Goal: Find specific page/section: Find specific page/section

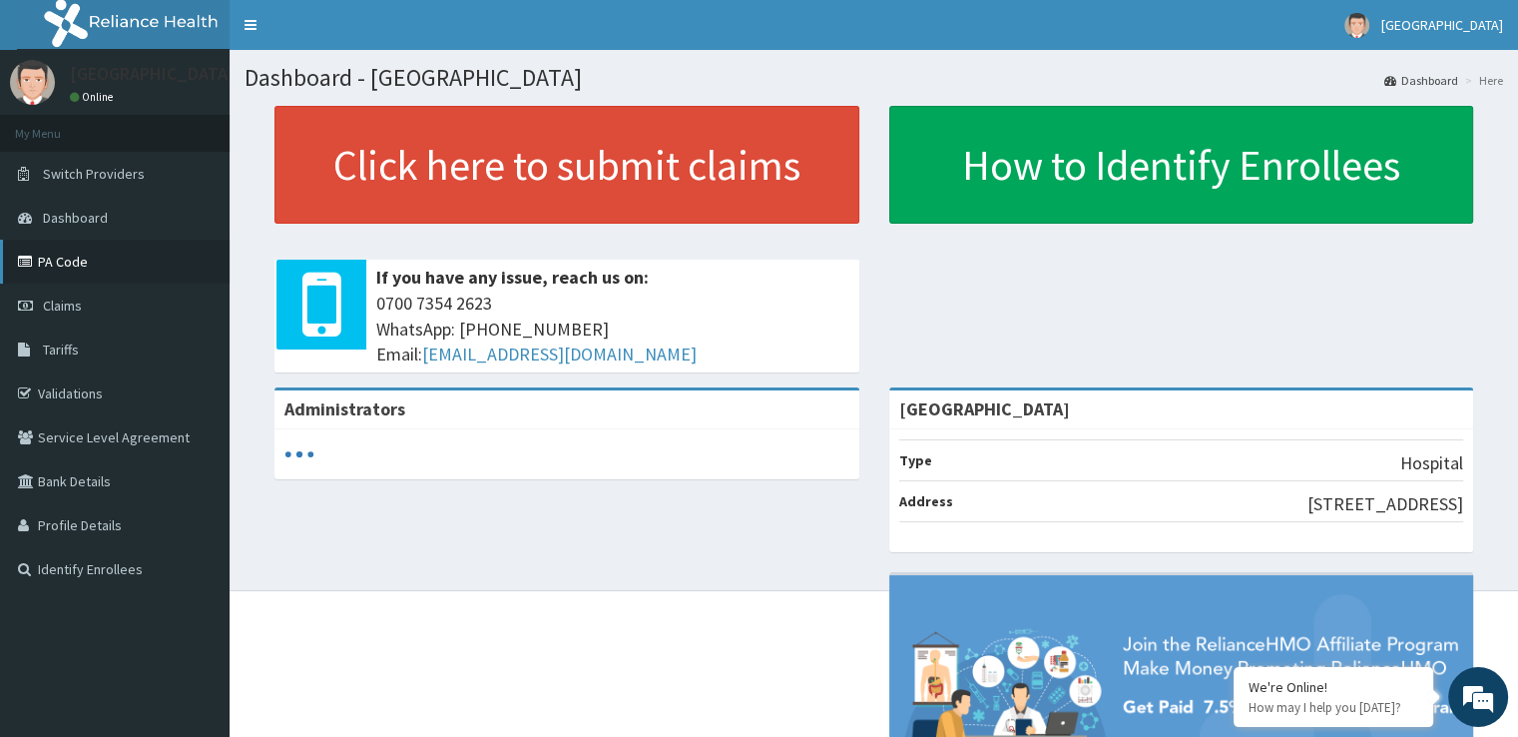
click at [74, 257] on link "PA Code" at bounding box center [115, 262] width 230 height 44
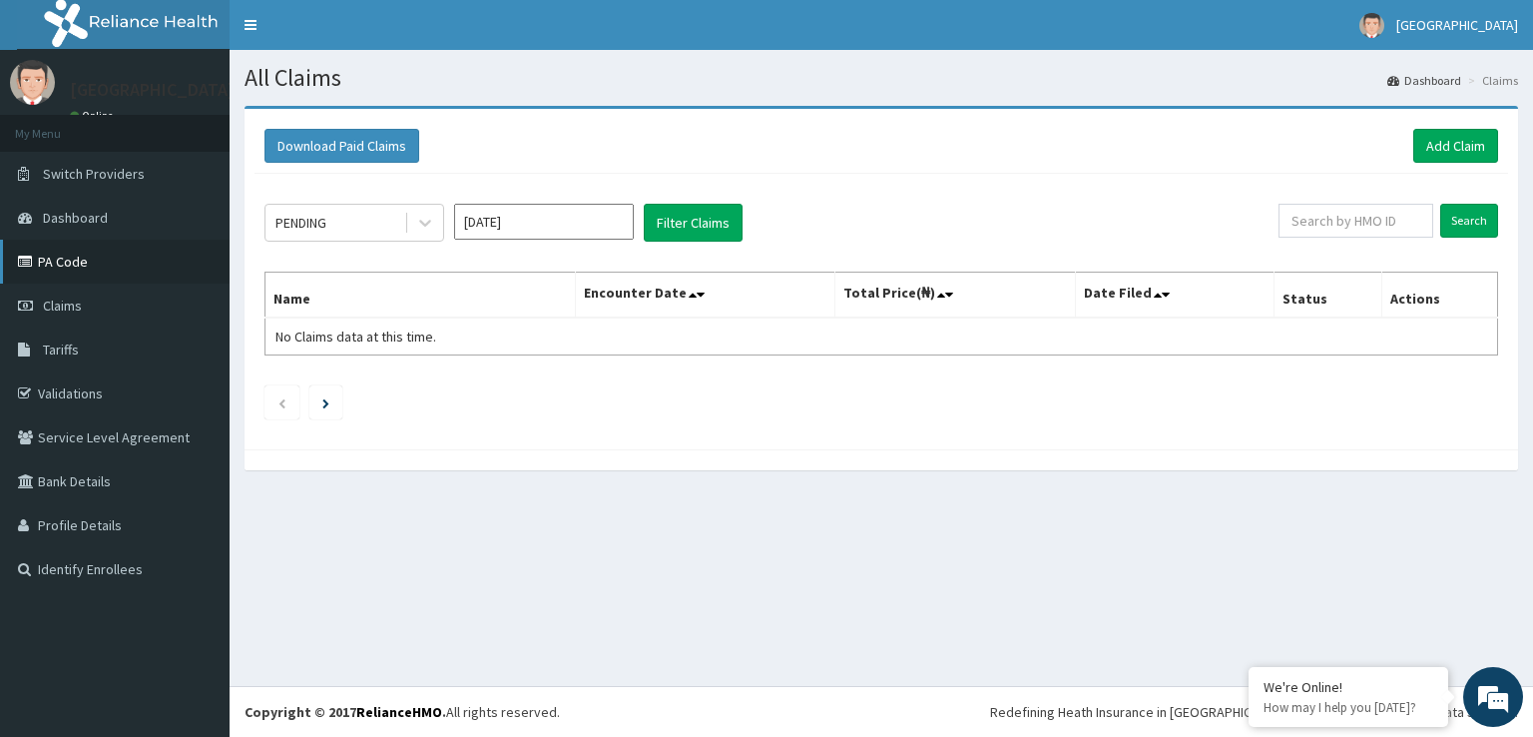
click at [81, 255] on link "PA Code" at bounding box center [115, 262] width 230 height 44
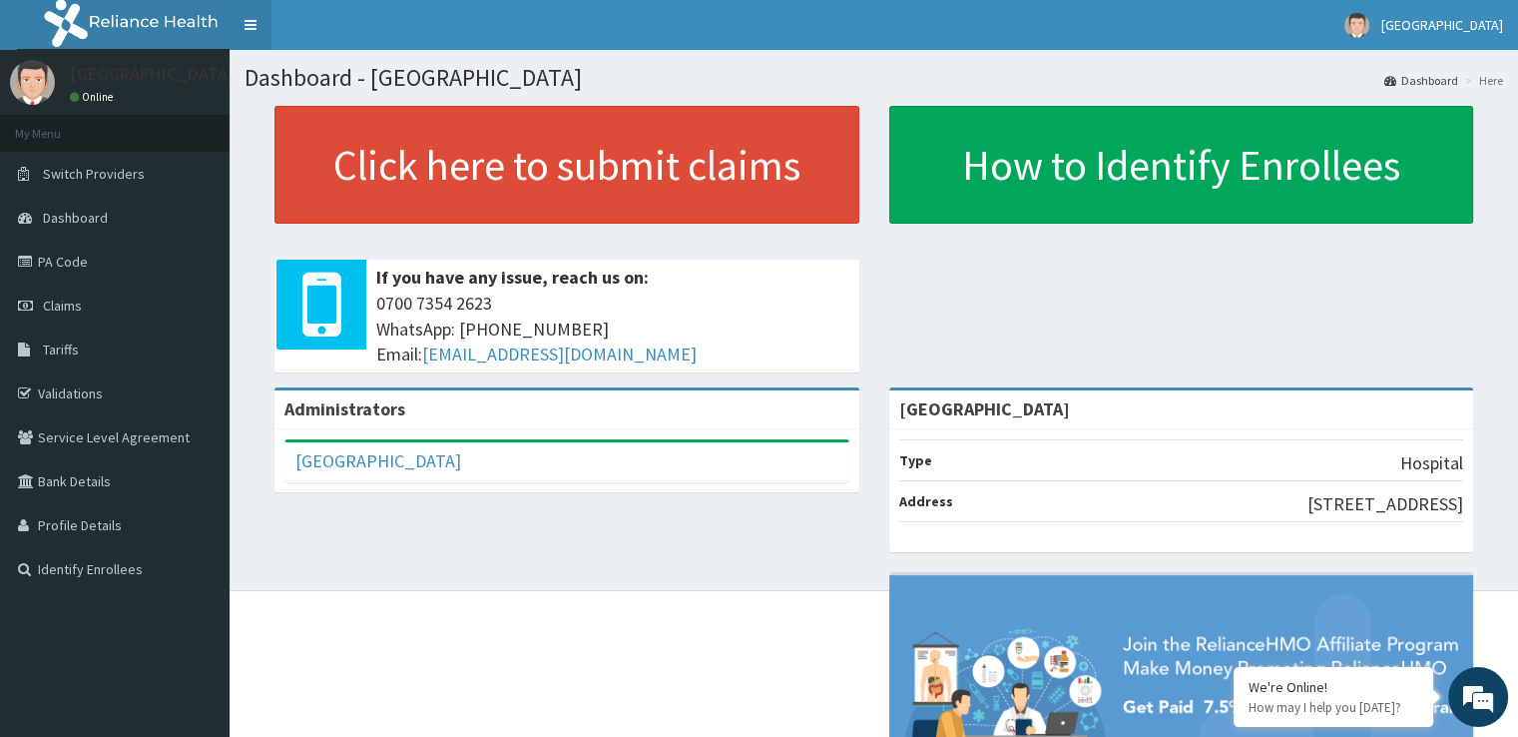
click at [259, 24] on link "Toggle navigation" at bounding box center [251, 25] width 42 height 50
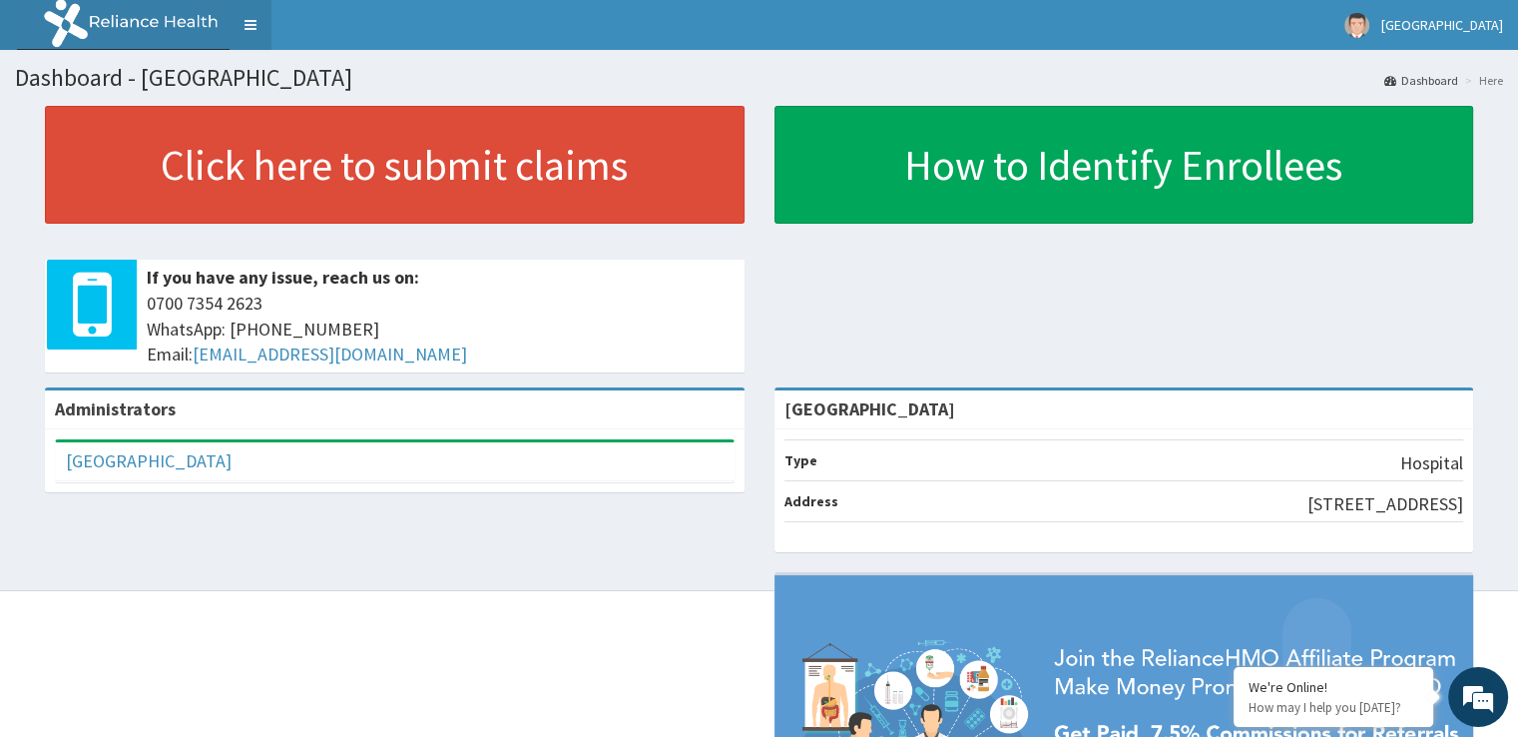
click at [253, 25] on link "Toggle navigation" at bounding box center [251, 25] width 42 height 50
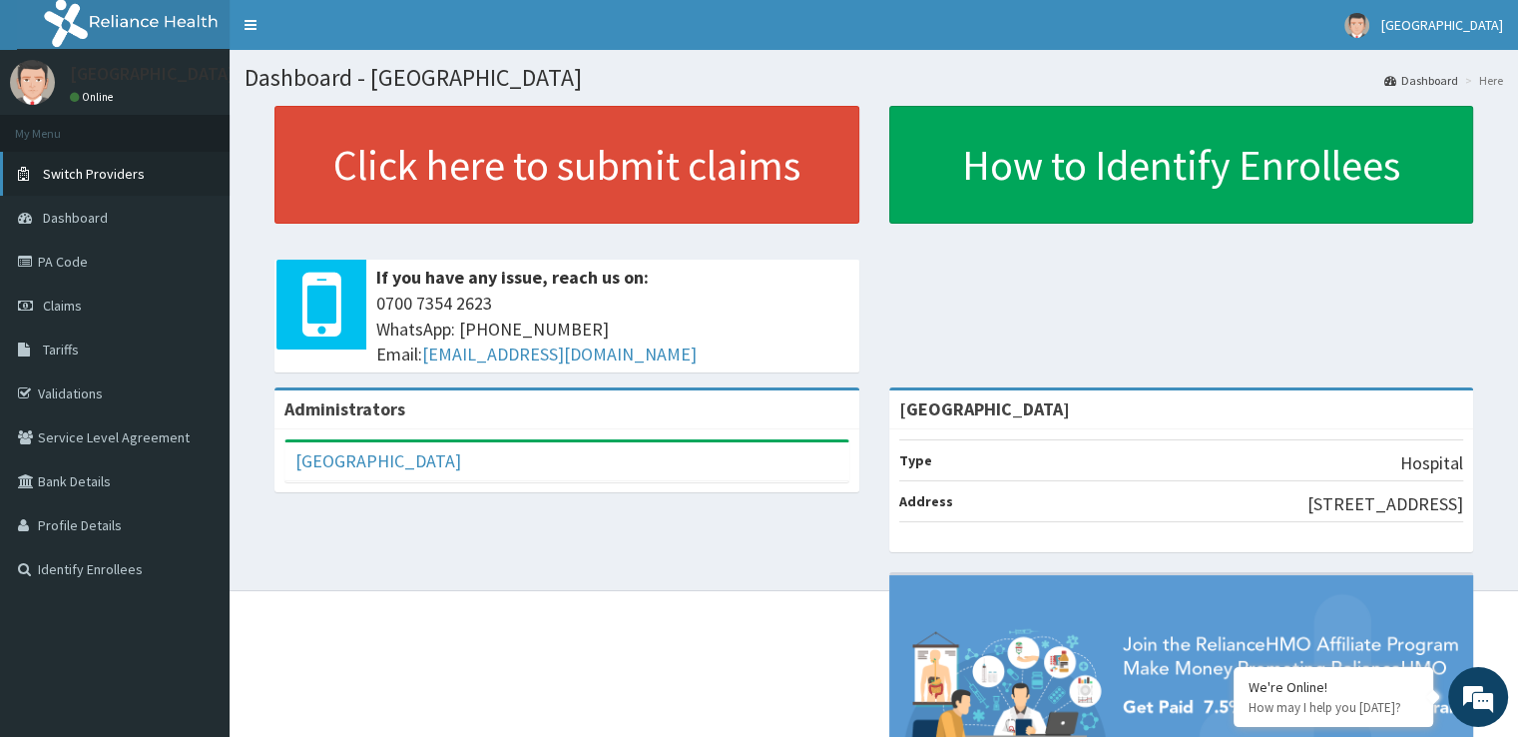
click at [97, 172] on span "Switch Providers" at bounding box center [94, 174] width 102 height 18
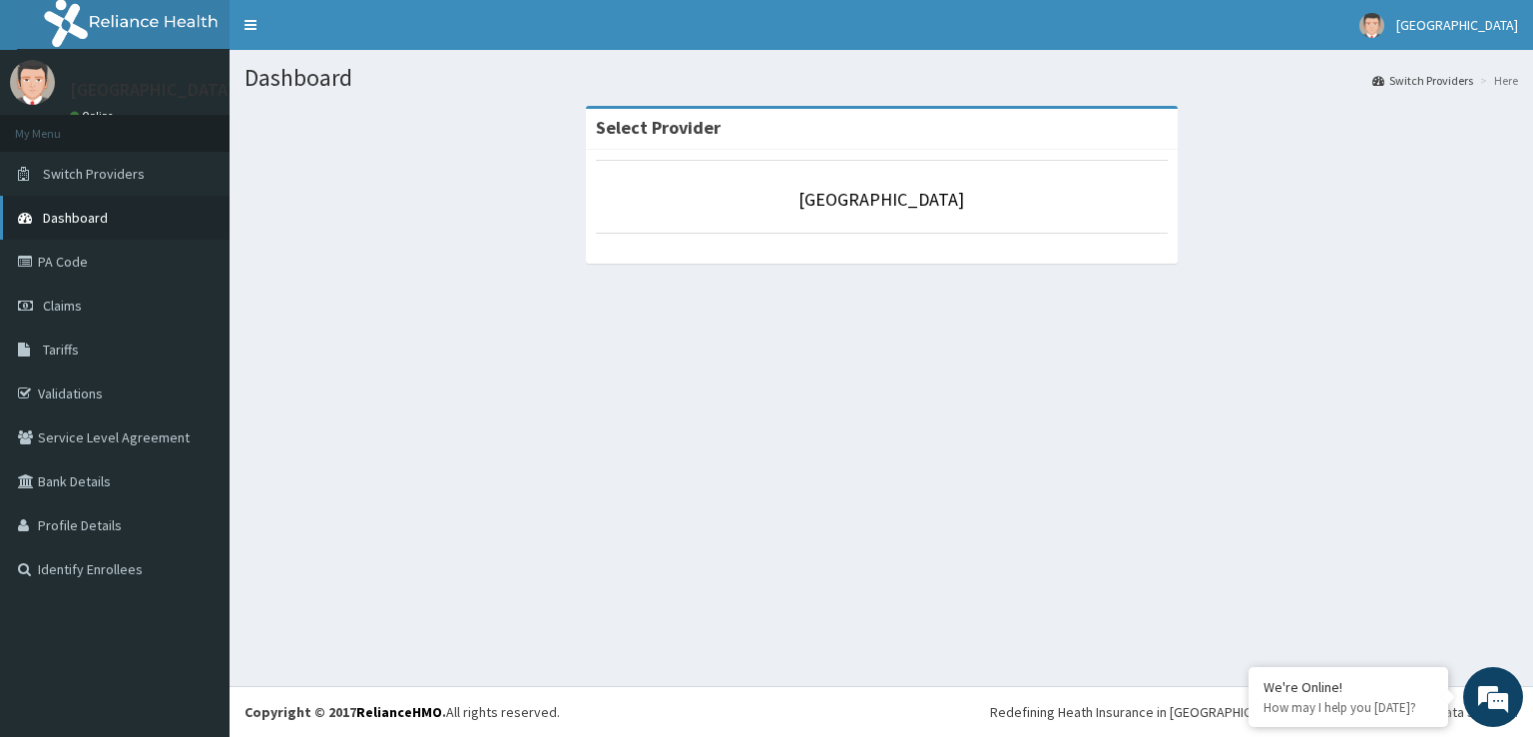
click at [93, 215] on span "Dashboard" at bounding box center [75, 218] width 65 height 18
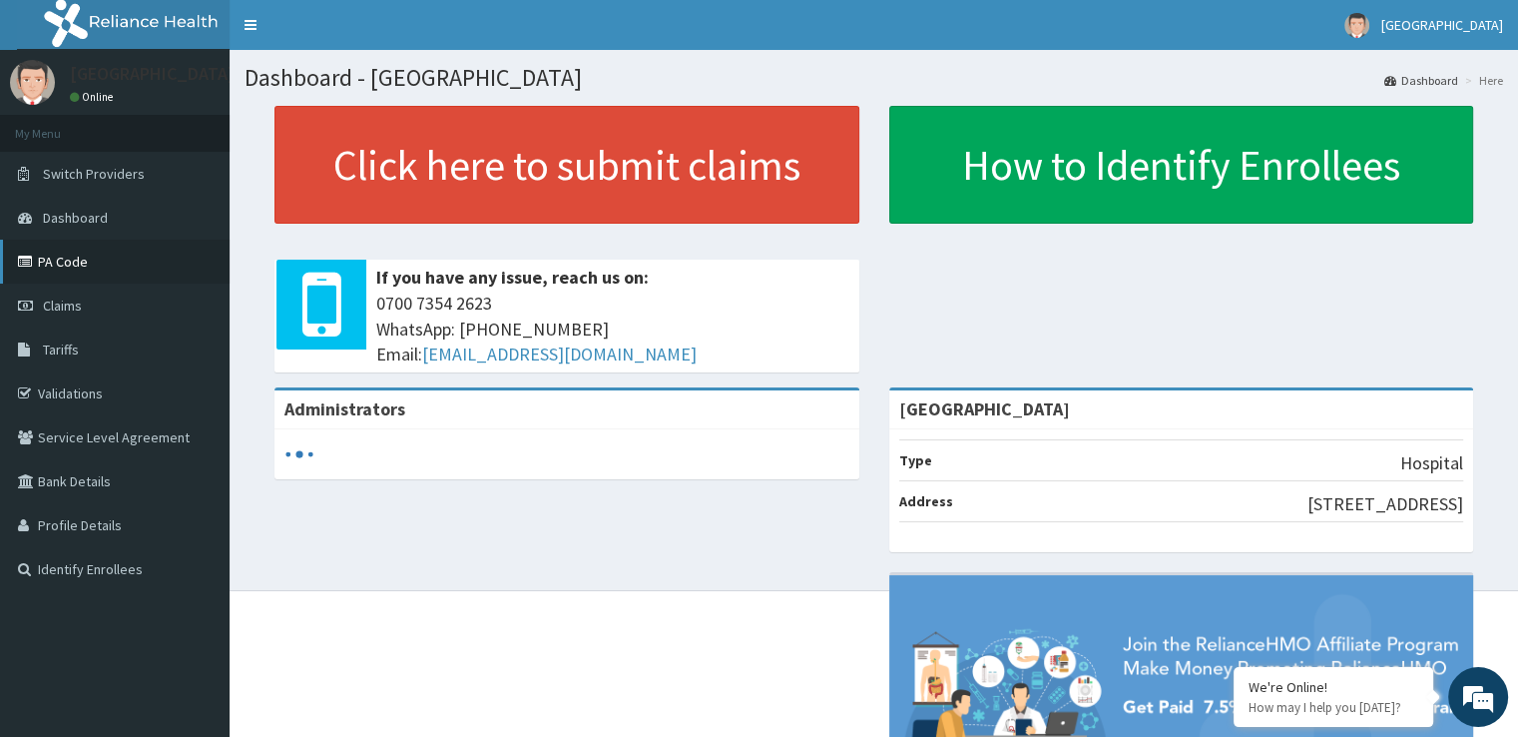
click at [92, 254] on link "PA Code" at bounding box center [115, 262] width 230 height 44
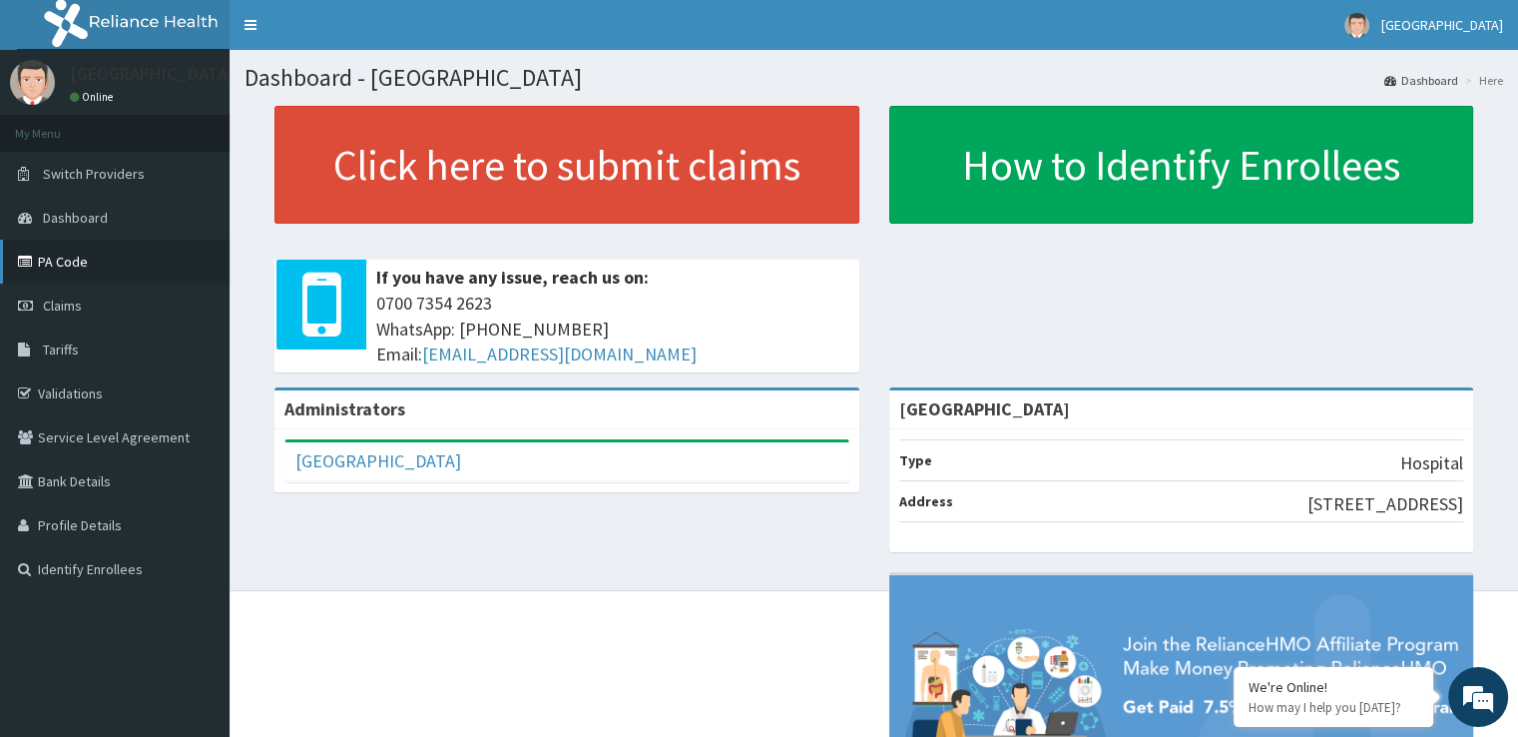
click at [92, 254] on link "PA Code" at bounding box center [115, 262] width 230 height 44
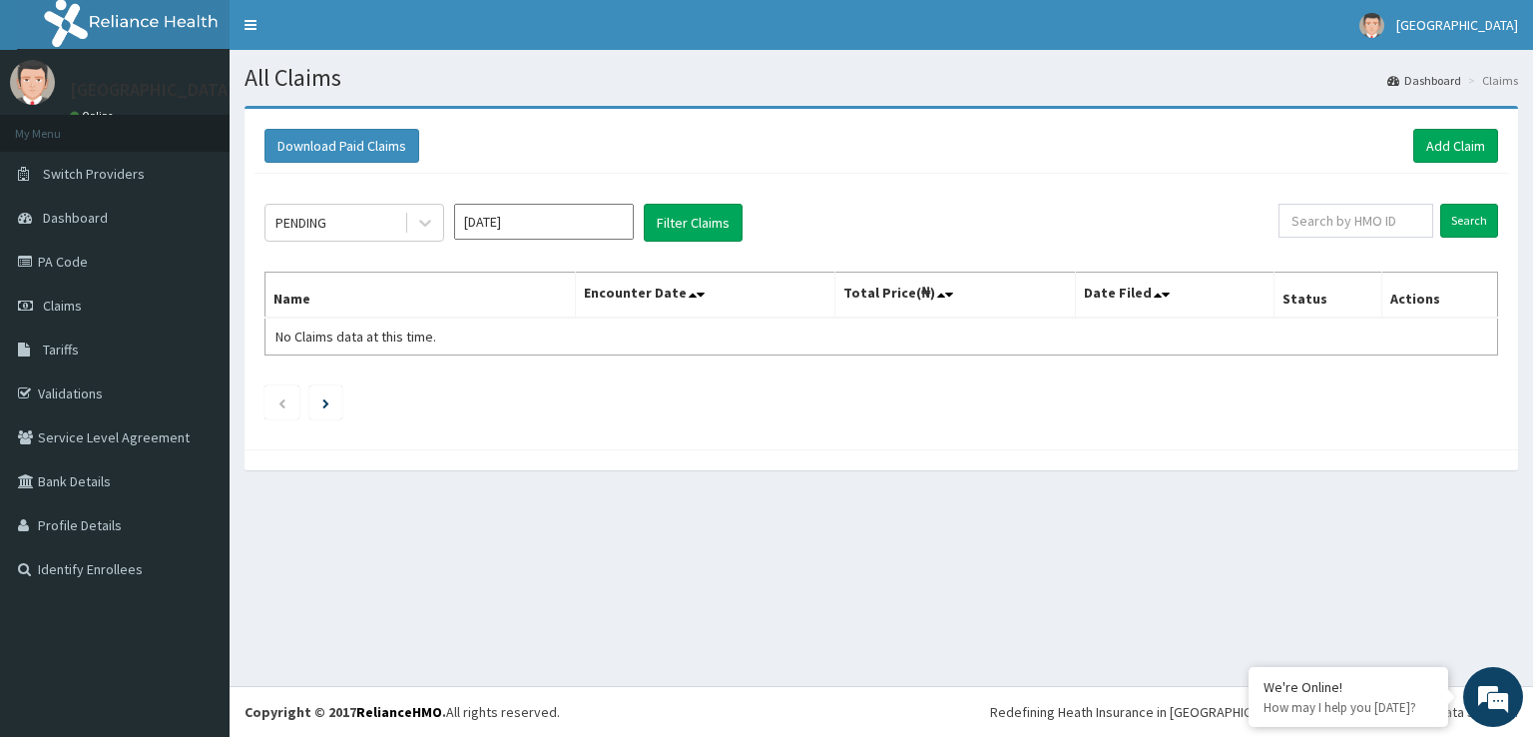
click at [147, 92] on p "[GEOGRAPHIC_DATA]" at bounding box center [152, 90] width 165 height 18
click at [122, 106] on div "[GEOGRAPHIC_DATA] Online" at bounding box center [147, 93] width 185 height 67
click at [68, 133] on li "My Menu" at bounding box center [115, 133] width 230 height 37
click at [52, 138] on li "My Menu" at bounding box center [115, 133] width 230 height 37
click at [25, 71] on img at bounding box center [32, 82] width 45 height 45
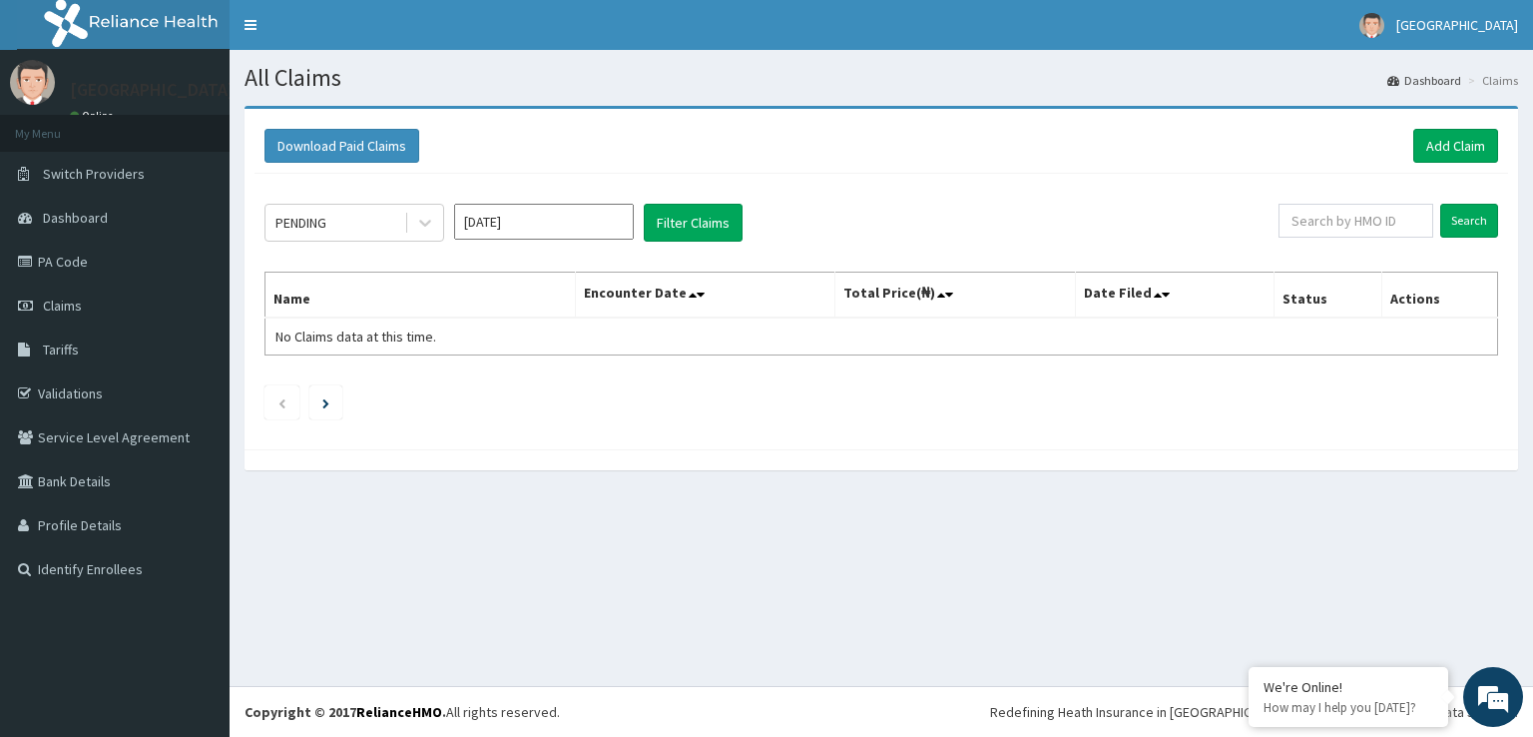
click at [25, 71] on img at bounding box center [32, 82] width 45 height 45
click at [27, 73] on img at bounding box center [32, 82] width 45 height 45
click at [69, 162] on link "Switch Providers" at bounding box center [115, 174] width 230 height 44
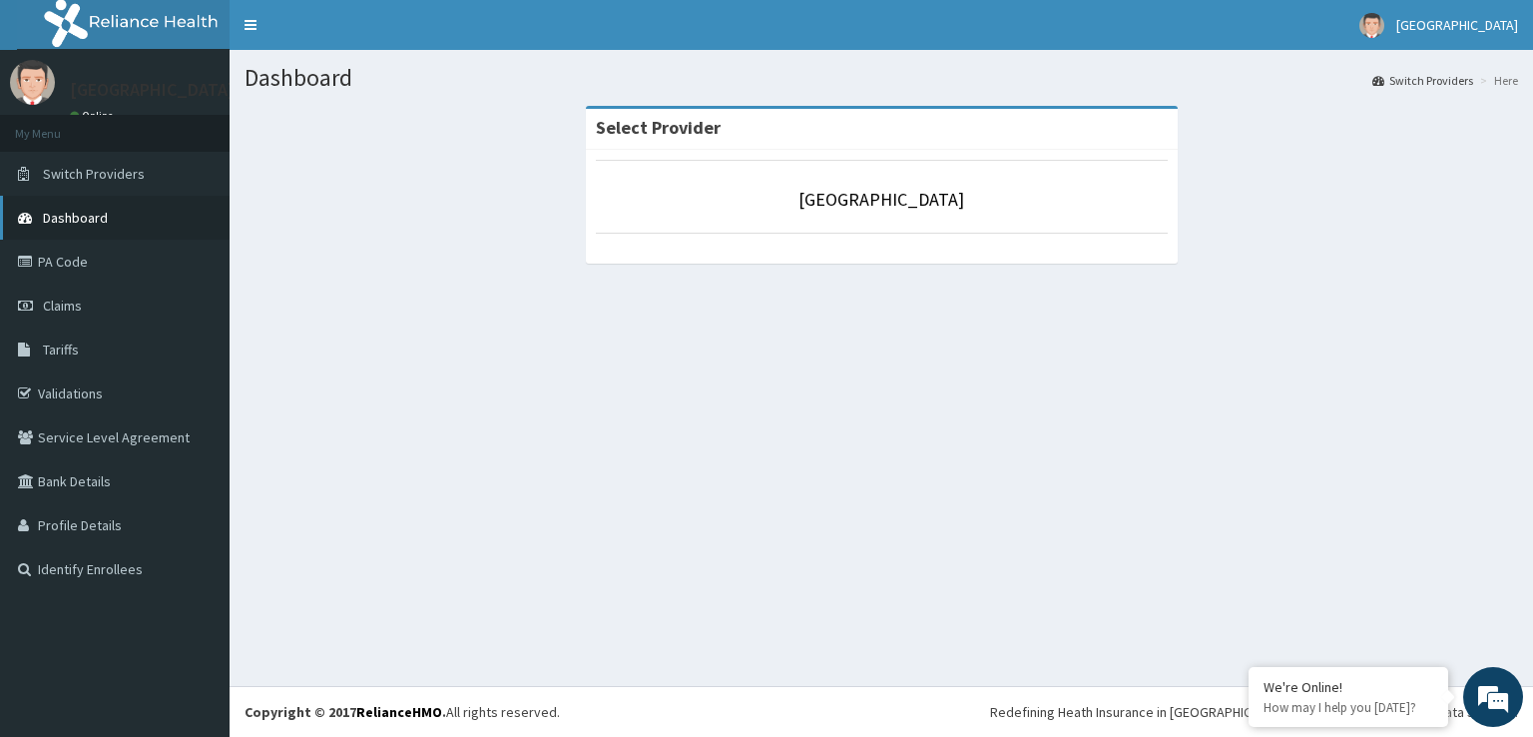
click at [70, 213] on span "Dashboard" at bounding box center [75, 218] width 65 height 18
click at [69, 213] on span "Dashboard" at bounding box center [75, 218] width 65 height 18
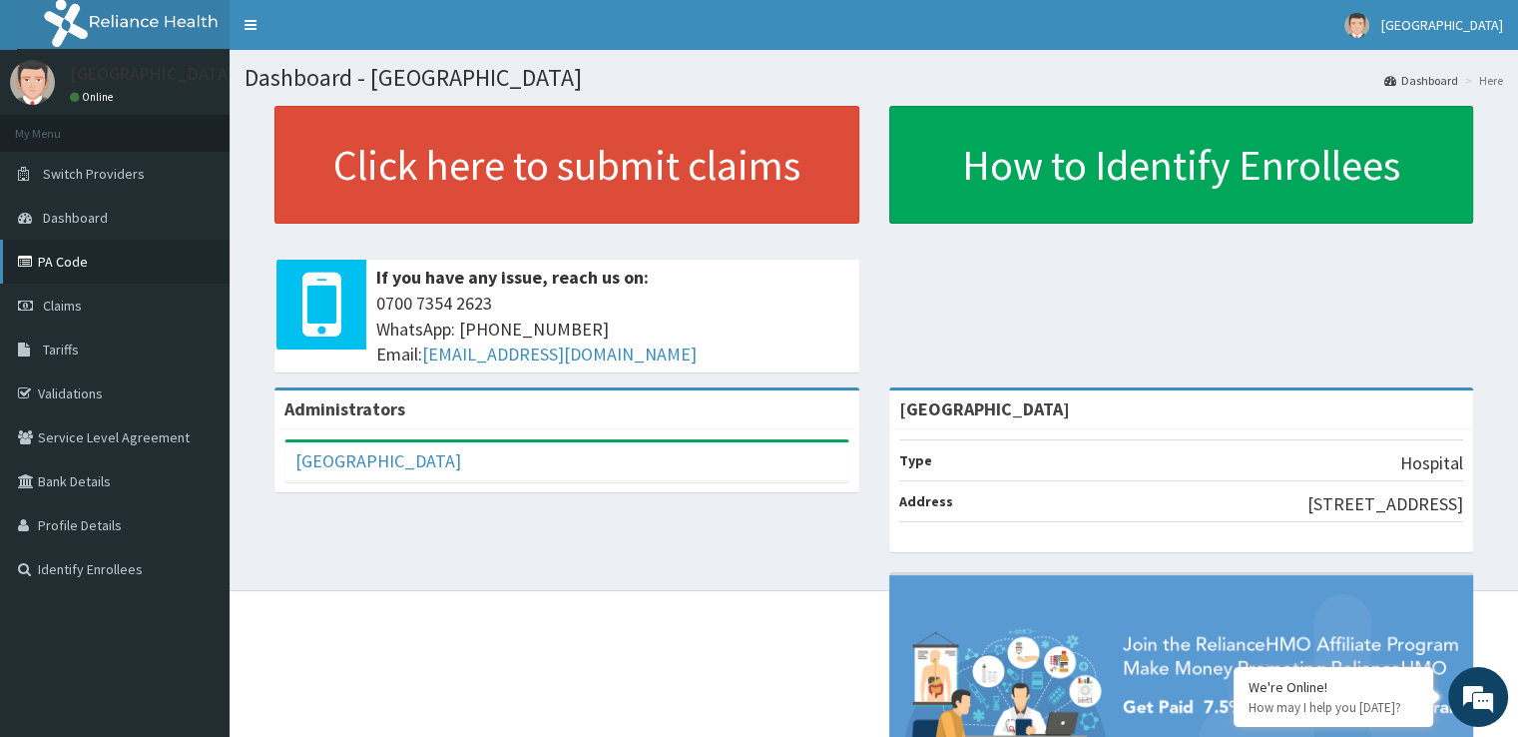
click at [50, 261] on link "PA Code" at bounding box center [115, 262] width 230 height 44
